Goal: Task Accomplishment & Management: Complete application form

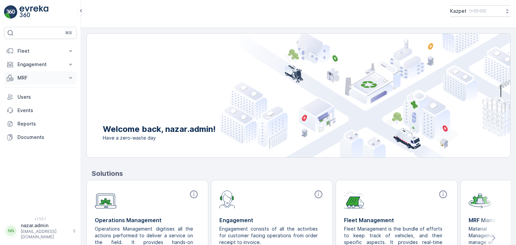
click at [38, 77] on p "MRF" at bounding box center [40, 78] width 46 height 7
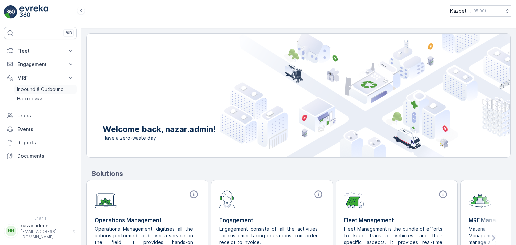
click at [36, 91] on p "Inbound & Outbound" at bounding box center [40, 89] width 47 height 7
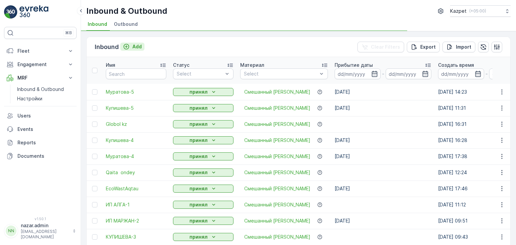
click at [129, 47] on icon "Add" at bounding box center [126, 46] width 7 height 7
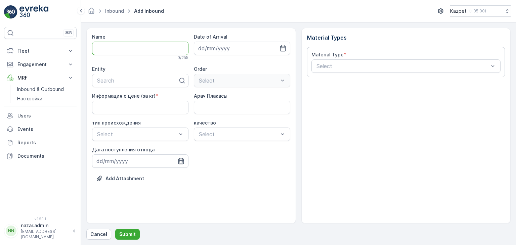
click at [137, 47] on input "Name" at bounding box center [140, 48] width 96 height 13
type input "joker-4"
click at [129, 81] on div at bounding box center [137, 82] width 82 height 6
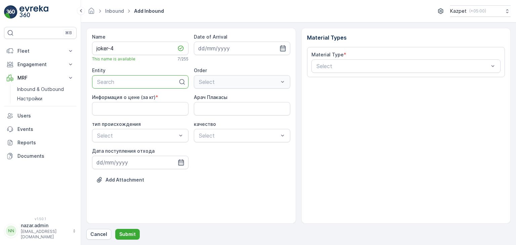
type input "J"
click at [124, 101] on div "Joker" at bounding box center [140, 98] width 88 height 6
click at [133, 107] on кг\) "Информация о цене (за кг)" at bounding box center [140, 108] width 96 height 13
drag, startPoint x: 119, startPoint y: 108, endPoint x: 90, endPoint y: 106, distance: 28.9
click at [90, 106] on div "Name joker-4 This name is available 7 / 255 Date of Arrival Entity Joker Order …" at bounding box center [191, 126] width 210 height 196
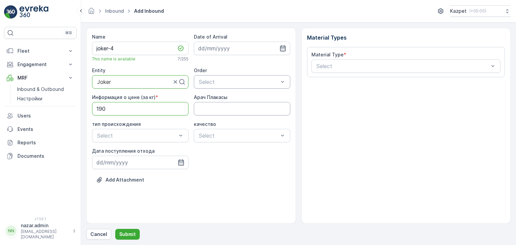
type кг\) "190"
click at [211, 111] on Плакасы "Арач Плакасы" at bounding box center [242, 108] width 96 height 13
type Плакасы "686AEI06"
click at [132, 163] on span "Коммерческий" at bounding box center [115, 163] width 38 height 6
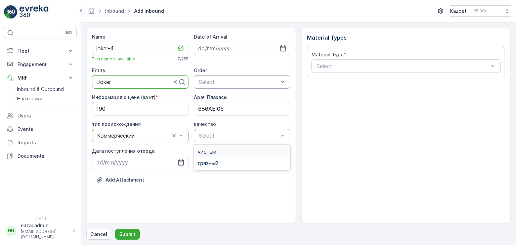
click at [210, 153] on span "чистый" at bounding box center [207, 152] width 18 height 6
click at [185, 160] on input at bounding box center [140, 162] width 96 height 13
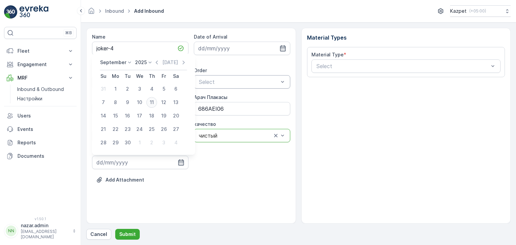
click at [153, 101] on div "11" at bounding box center [151, 102] width 11 height 11
type input "[DATE]"
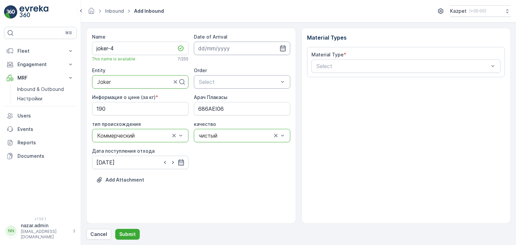
click at [282, 53] on input at bounding box center [242, 48] width 96 height 13
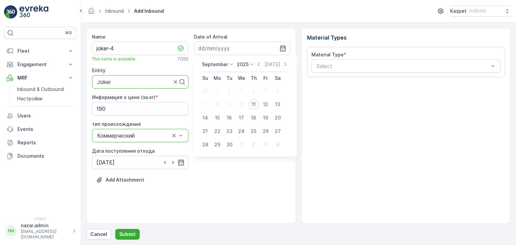
click at [255, 105] on div "11" at bounding box center [253, 104] width 11 height 11
type input "[DATE]"
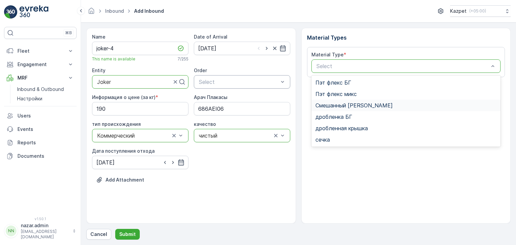
click at [345, 105] on span "Смешанный [PERSON_NAME]" at bounding box center [353, 105] width 77 height 6
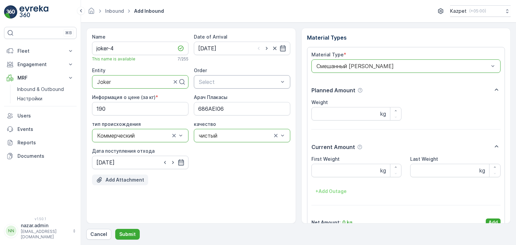
click at [115, 181] on p "Add Attachment" at bounding box center [124, 180] width 39 height 7
click at [130, 180] on p "Add Attachment" at bounding box center [124, 180] width 39 height 7
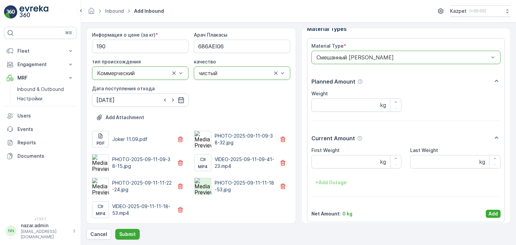
scroll to position [13, 0]
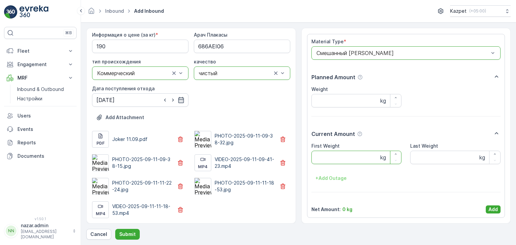
click at [337, 156] on Weight "First Weight" at bounding box center [356, 157] width 90 height 13
type Weight "22920"
click at [426, 152] on Weight "Last Weight" at bounding box center [455, 157] width 90 height 13
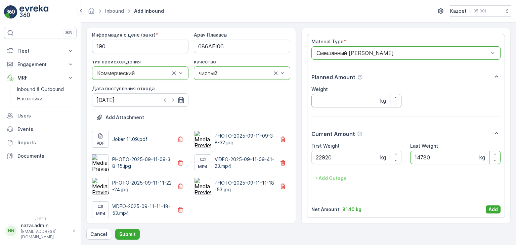
type Weight "14780"
click at [336, 101] on input "Weight" at bounding box center [356, 100] width 90 height 13
type input "8140"
click at [492, 206] on p "Add" at bounding box center [492, 209] width 9 height 7
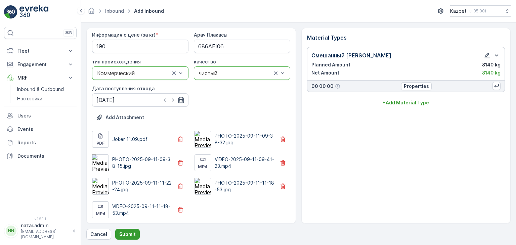
click at [127, 232] on p "Submit" at bounding box center [127, 234] width 16 height 7
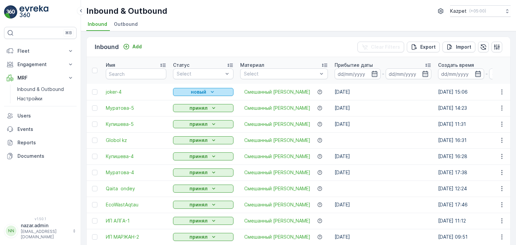
click at [188, 92] on div "новый" at bounding box center [203, 92] width 55 height 7
click at [185, 110] on span "принял" at bounding box center [185, 111] width 16 height 7
